Goal: Information Seeking & Learning: Find specific fact

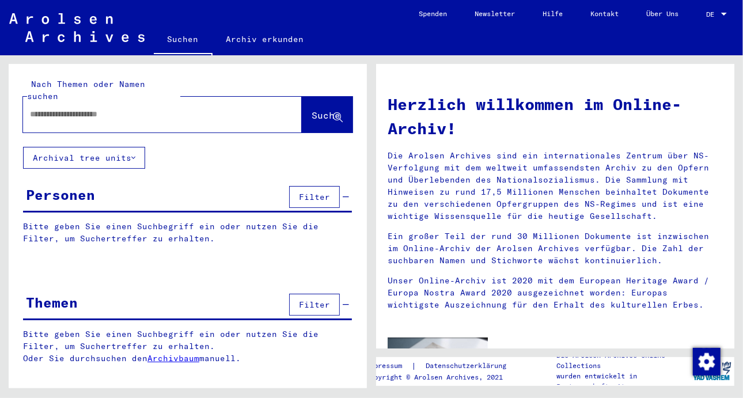
click at [54, 108] on input "text" at bounding box center [148, 114] width 237 height 12
type input "**********"
click at [316, 109] on span "Suche" at bounding box center [326, 115] width 29 height 12
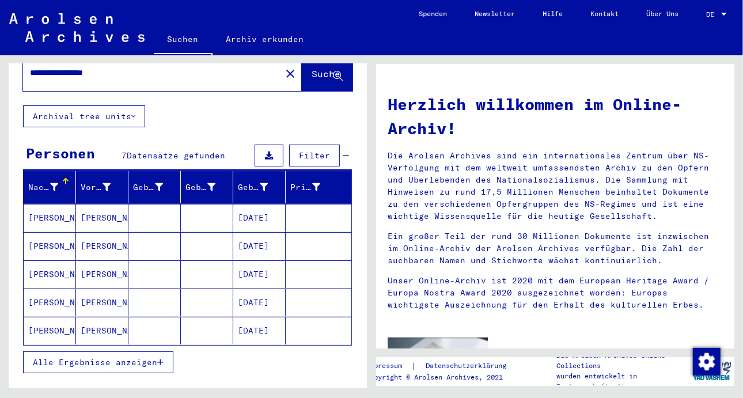
scroll to position [58, 0]
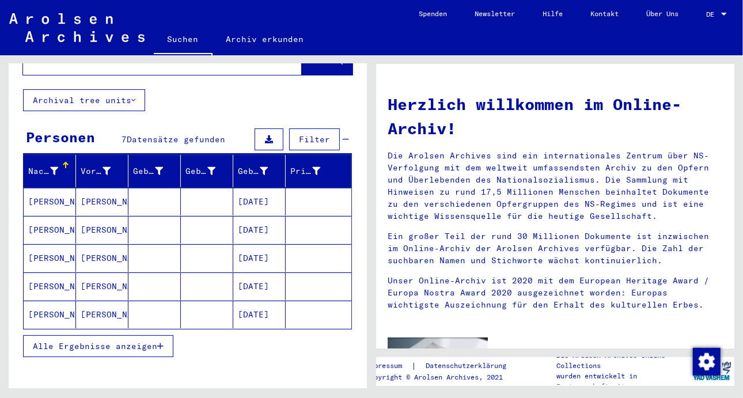
click at [259, 189] on mat-cell "[DATE]" at bounding box center [259, 202] width 52 height 28
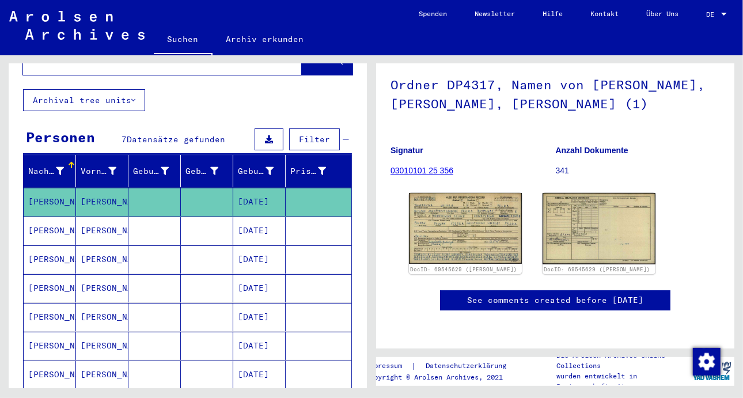
scroll to position [265, 0]
click at [261, 188] on mat-cell "[DATE]" at bounding box center [259, 202] width 52 height 28
click at [464, 223] on img at bounding box center [465, 228] width 119 height 74
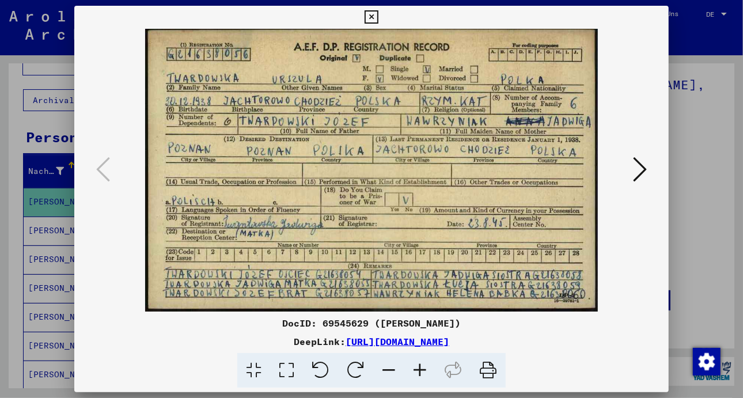
click at [464, 222] on img at bounding box center [371, 170] width 516 height 283
click at [638, 168] on icon at bounding box center [640, 169] width 14 height 28
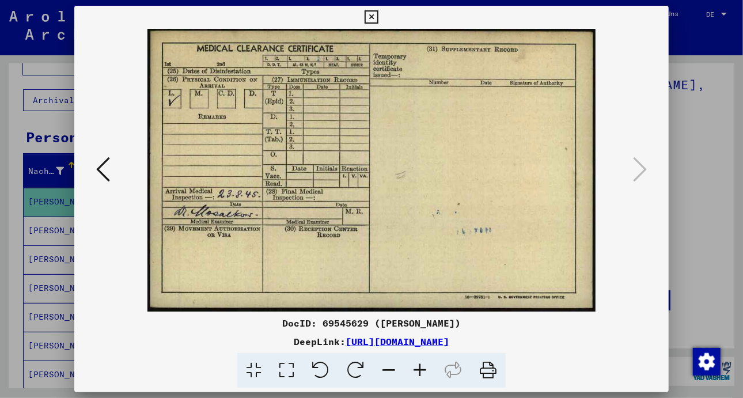
click at [100, 170] on icon at bounding box center [103, 169] width 14 height 28
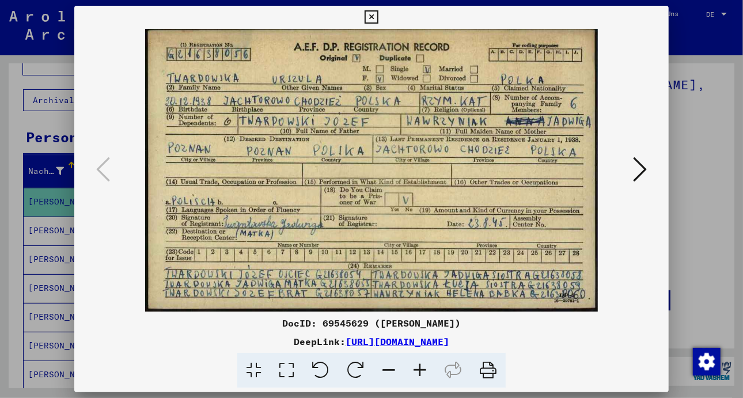
click at [371, 18] on icon at bounding box center [371, 17] width 13 height 14
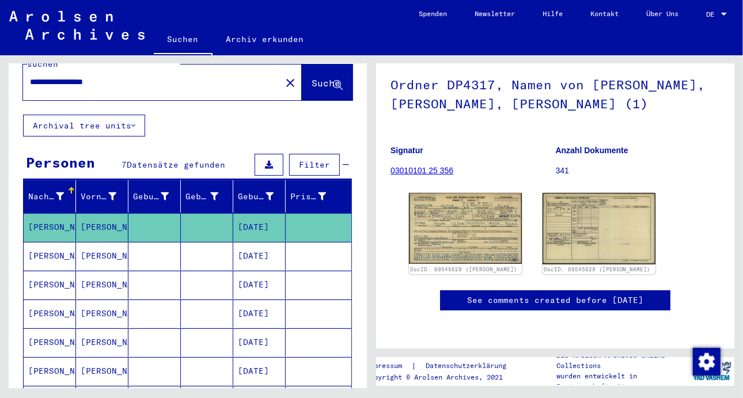
scroll to position [0, 0]
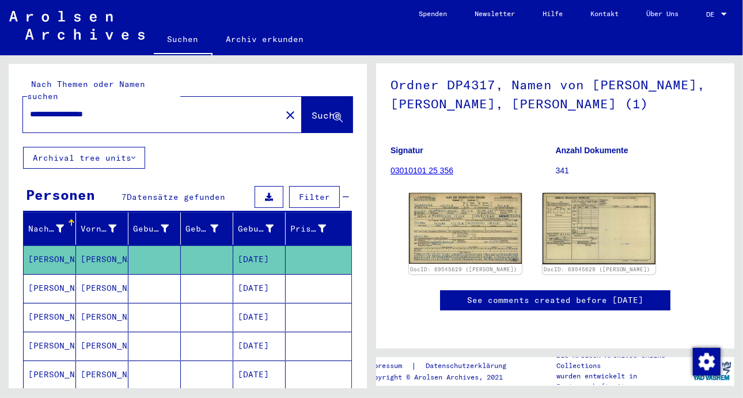
click at [100, 245] on mat-cell "[PERSON_NAME]" at bounding box center [102, 259] width 52 height 28
click at [167, 245] on mat-cell at bounding box center [154, 259] width 52 height 28
click at [100, 149] on button "Archival tree units" at bounding box center [84, 158] width 122 height 22
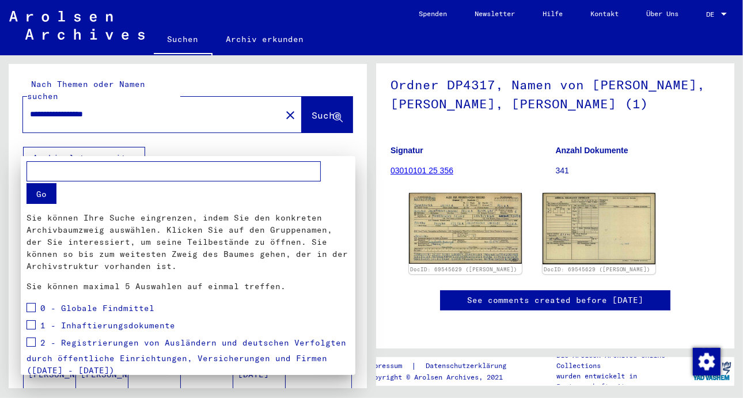
click at [105, 149] on div at bounding box center [371, 199] width 743 height 398
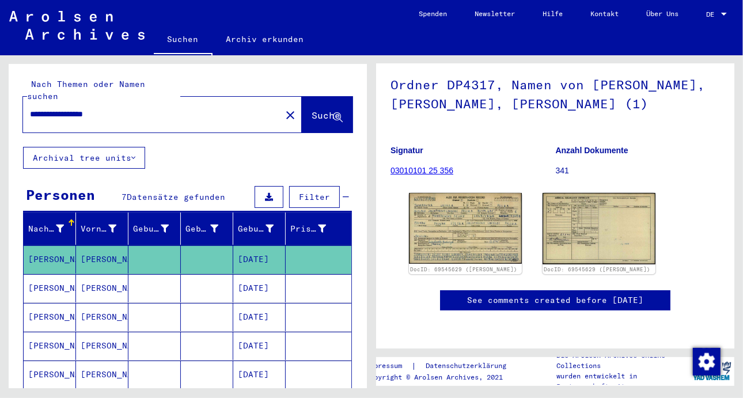
click at [57, 245] on mat-cell "[PERSON_NAME]" at bounding box center [50, 259] width 52 height 28
click at [250, 245] on mat-cell "[DATE]" at bounding box center [259, 259] width 52 height 28
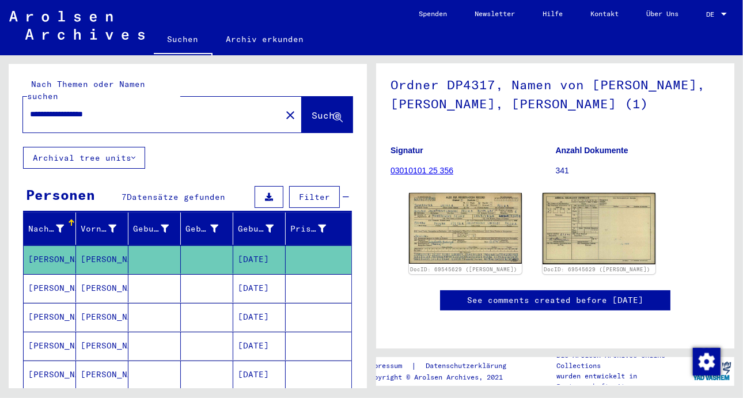
scroll to position [173, 0]
click at [450, 191] on img at bounding box center [465, 228] width 119 height 74
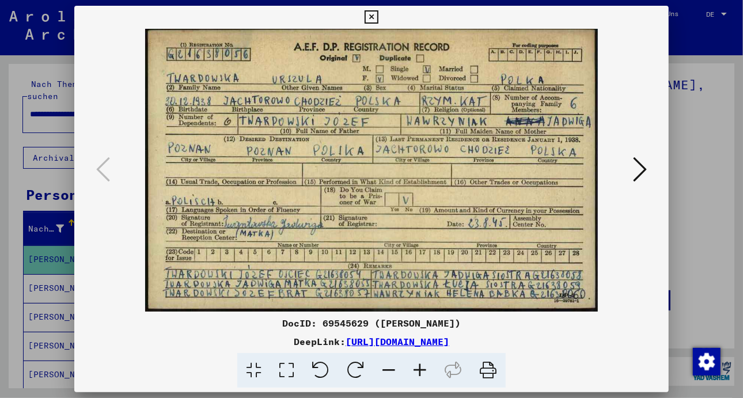
click at [450, 144] on img at bounding box center [371, 170] width 516 height 283
click at [645, 166] on icon at bounding box center [640, 169] width 14 height 28
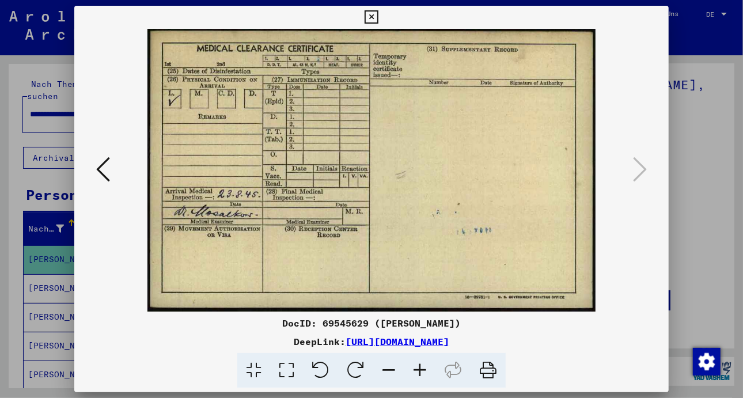
click at [103, 167] on icon at bounding box center [103, 169] width 14 height 28
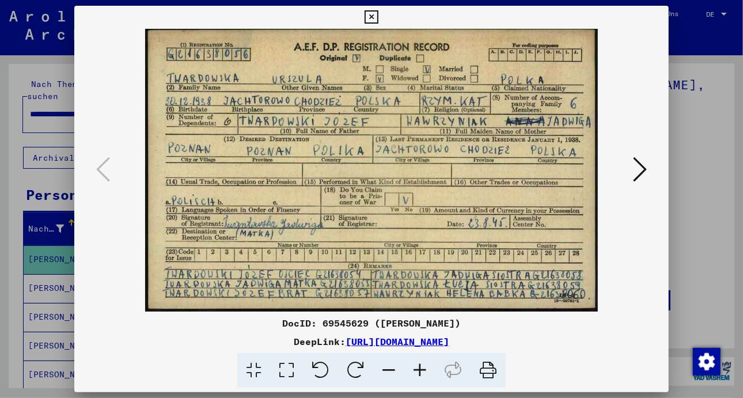
click at [419, 340] on link "[URL][DOMAIN_NAME]" at bounding box center [398, 342] width 104 height 12
click at [132, 325] on div "DocID: 69545629 ([PERSON_NAME])" at bounding box center [371, 323] width 594 height 14
click at [449, 340] on link "[URL][DOMAIN_NAME]" at bounding box center [398, 342] width 104 height 12
click at [643, 169] on icon at bounding box center [640, 169] width 14 height 28
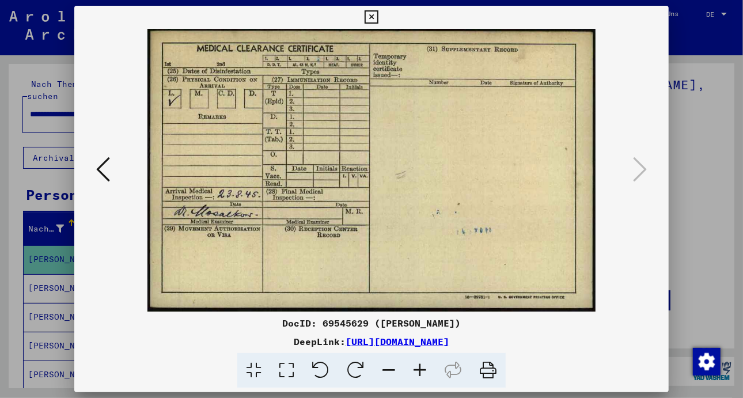
click at [102, 173] on icon at bounding box center [103, 169] width 14 height 28
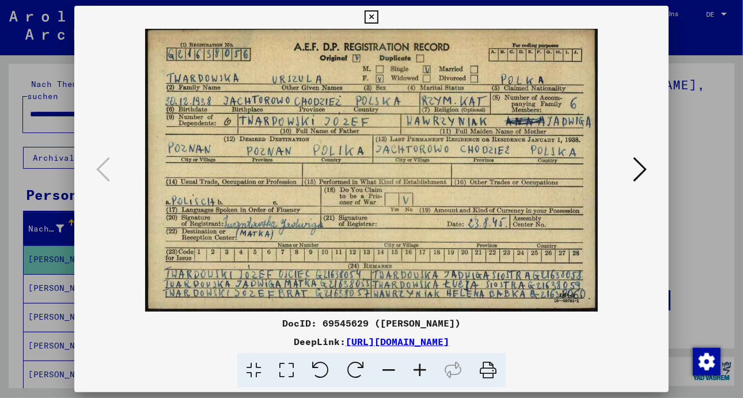
click at [486, 368] on icon at bounding box center [487, 370] width 35 height 35
click at [642, 164] on icon at bounding box center [640, 169] width 14 height 28
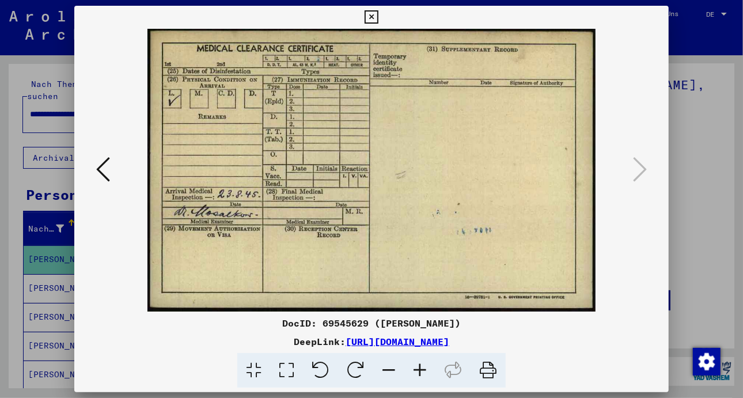
click at [486, 371] on icon at bounding box center [487, 370] width 35 height 35
click at [367, 13] on icon at bounding box center [371, 17] width 13 height 14
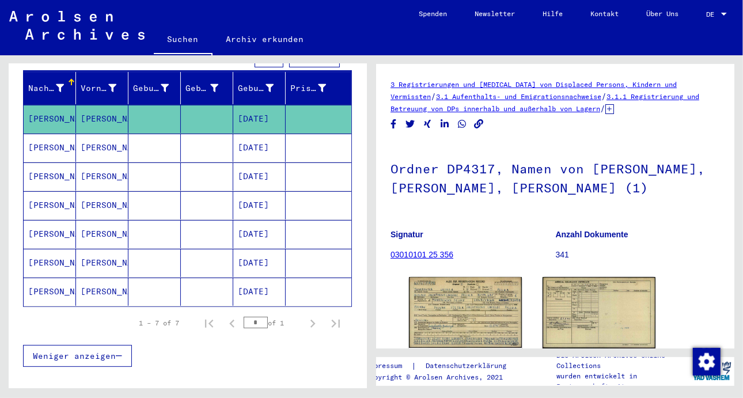
scroll to position [128, 0]
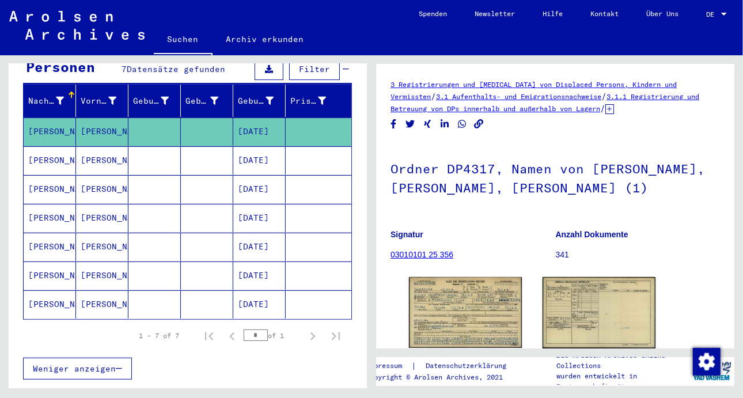
click at [264, 147] on mat-cell "[DATE]" at bounding box center [259, 160] width 52 height 28
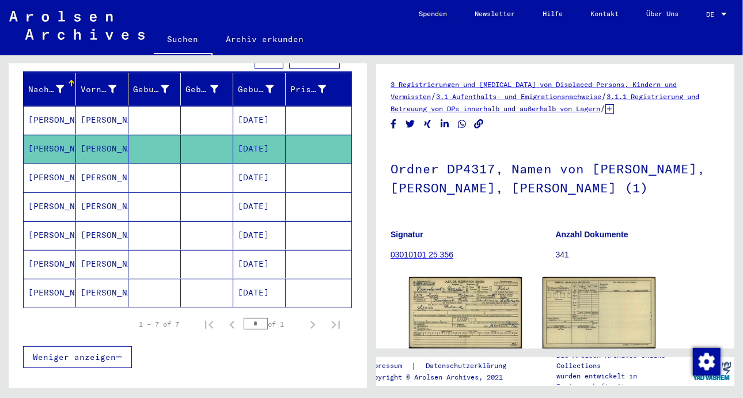
scroll to position [70, 0]
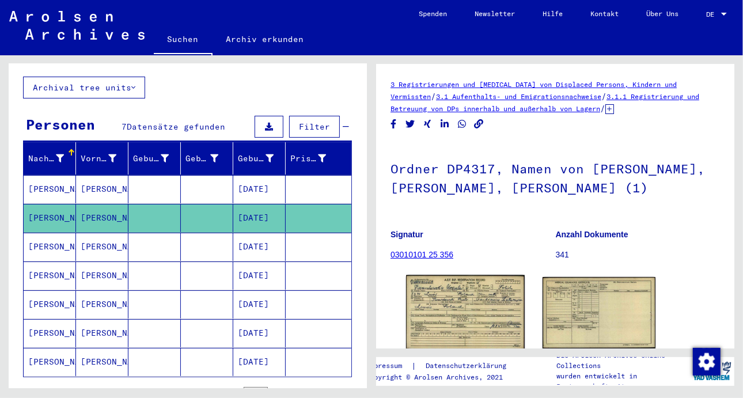
click at [481, 309] on img at bounding box center [465, 312] width 119 height 75
